Goal: Information Seeking & Learning: Find specific fact

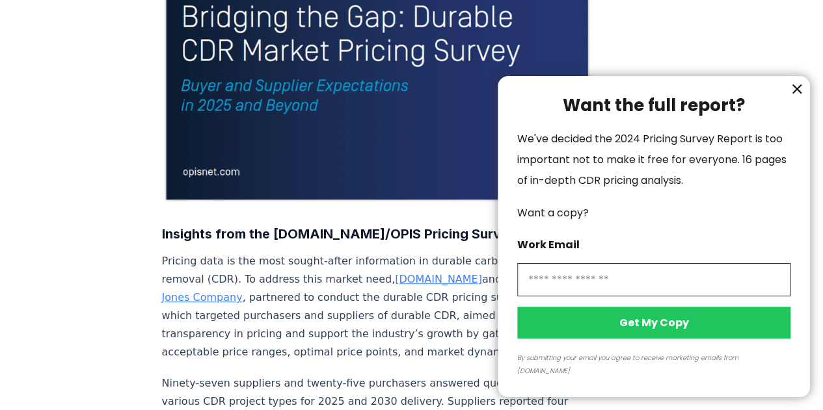
scroll to position [325, 0]
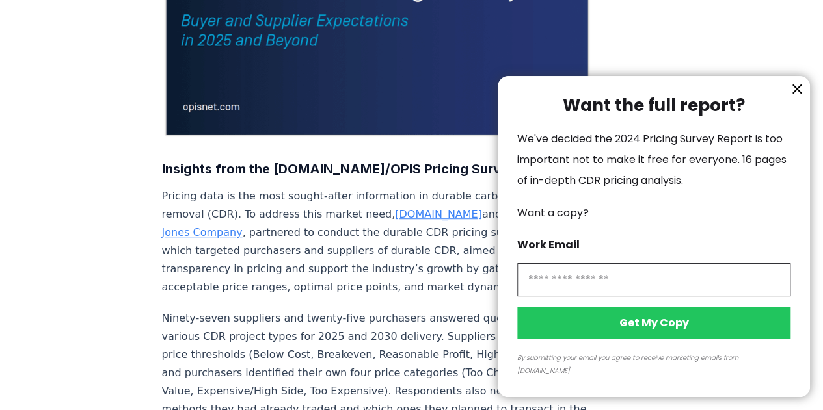
click at [792, 97] on icon "information" at bounding box center [797, 89] width 16 height 16
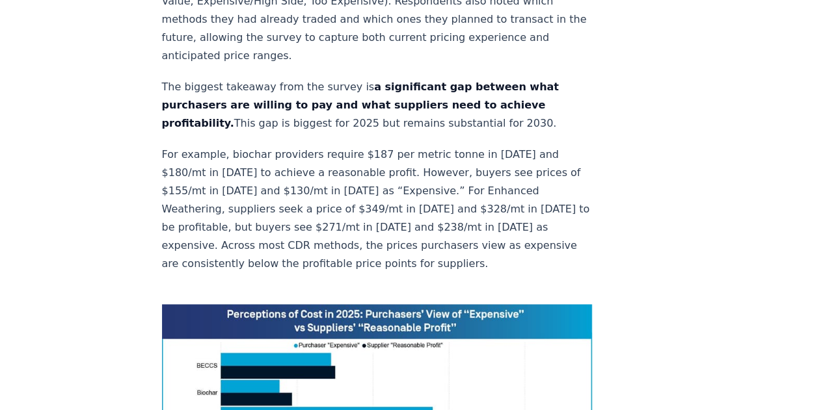
scroll to position [650, 0]
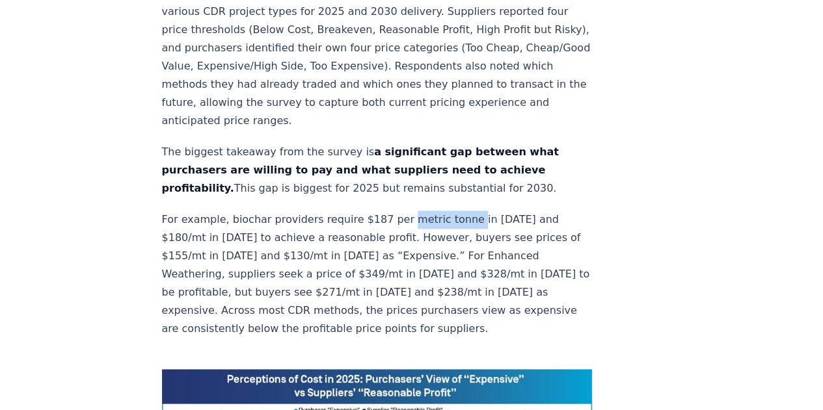
drag, startPoint x: 393, startPoint y: 179, endPoint x: 455, endPoint y: 174, distance: 62.6
click at [455, 211] on p "For example, biochar providers require $187 per metric tonne in [DATE] and $180…" at bounding box center [377, 274] width 431 height 127
drag, startPoint x: 450, startPoint y: 180, endPoint x: 436, endPoint y: 180, distance: 13.7
click at [436, 211] on p "For example, biochar providers require $187 per metric tonne in [DATE] and $180…" at bounding box center [377, 274] width 431 height 127
click at [398, 211] on p "For example, biochar providers require $187 per metric tonne in [DATE] and $180…" at bounding box center [377, 274] width 431 height 127
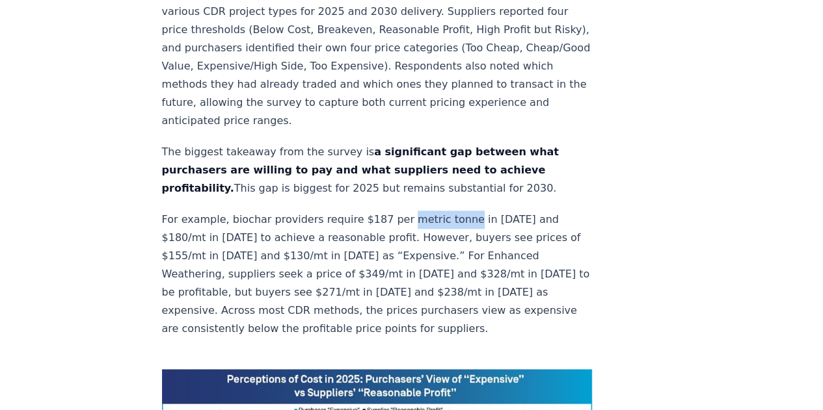
drag, startPoint x: 393, startPoint y: 175, endPoint x: 449, endPoint y: 180, distance: 56.8
click at [449, 211] on p "For example, biochar providers require $187 per metric tonne in [DATE] and $180…" at bounding box center [377, 274] width 431 height 127
copy p "metric tonne"
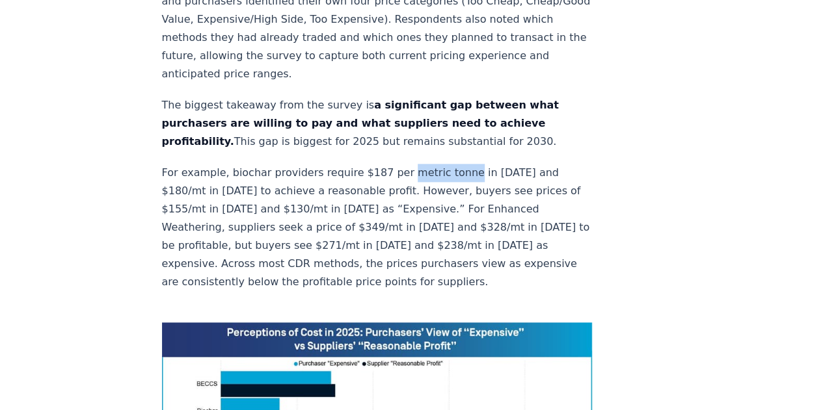
scroll to position [715, 0]
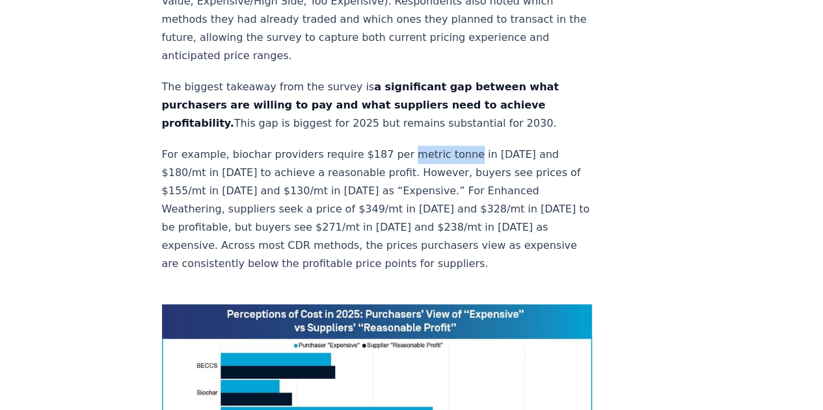
click at [426, 154] on p "For example, biochar providers require $187 per metric tonne in [DATE] and $180…" at bounding box center [377, 209] width 431 height 127
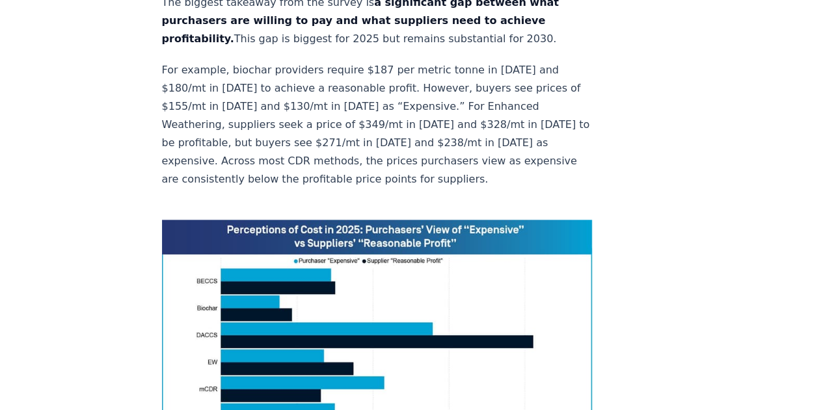
scroll to position [781, 0]
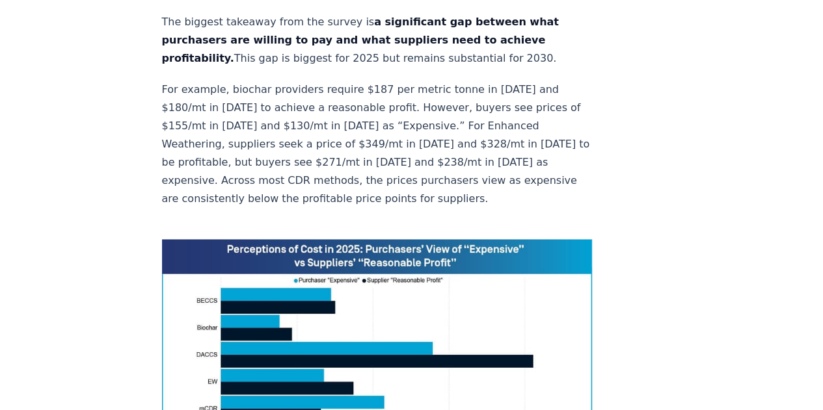
click at [419, 81] on p "For example, biochar providers require $187 per metric tonne in [DATE] and $180…" at bounding box center [377, 144] width 431 height 127
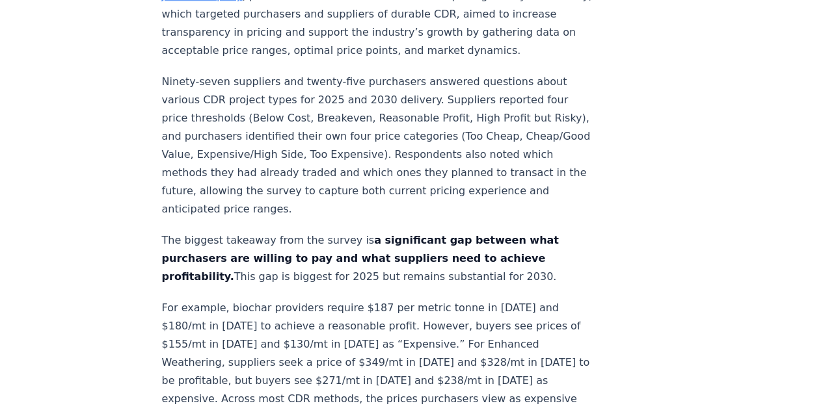
scroll to position [566, 0]
